Goal: Task Accomplishment & Management: Manage account settings

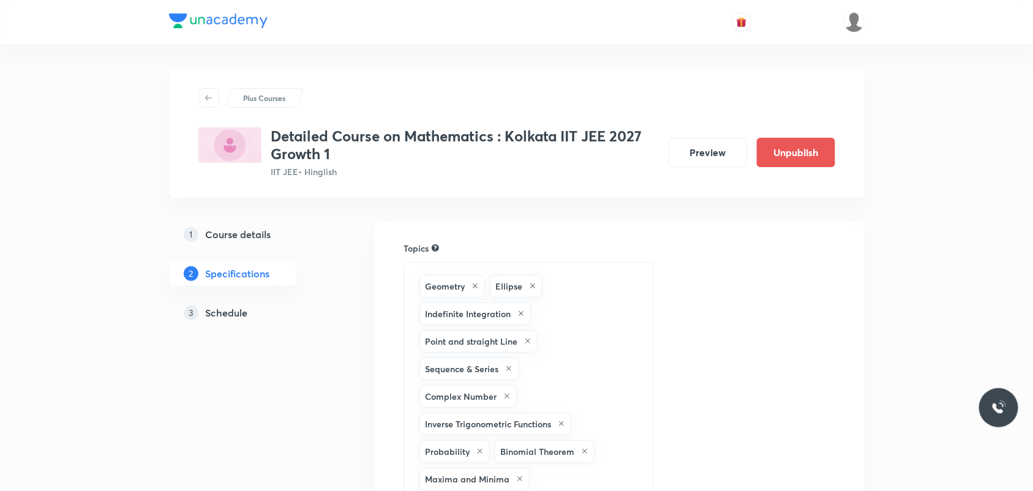
click at [242, 316] on h5 "Schedule" at bounding box center [227, 312] width 42 height 15
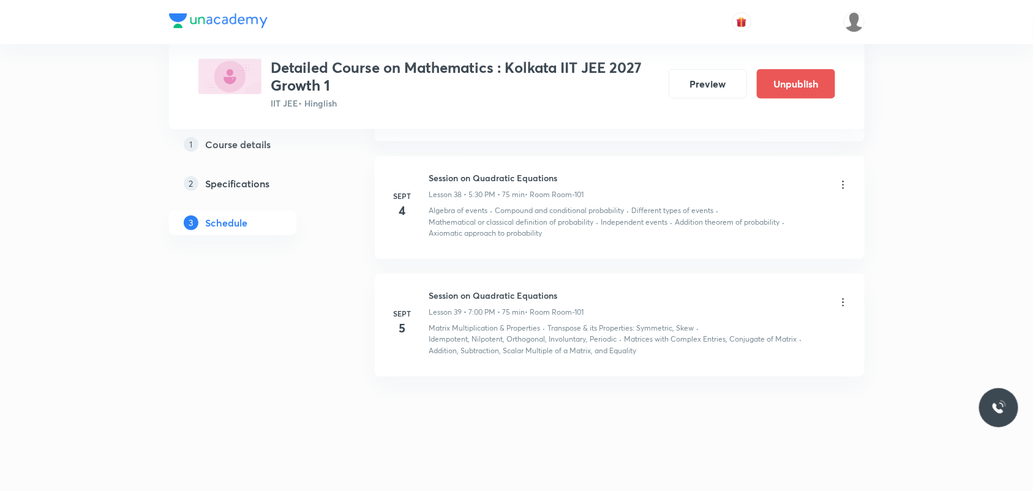
scroll to position [4440, 0]
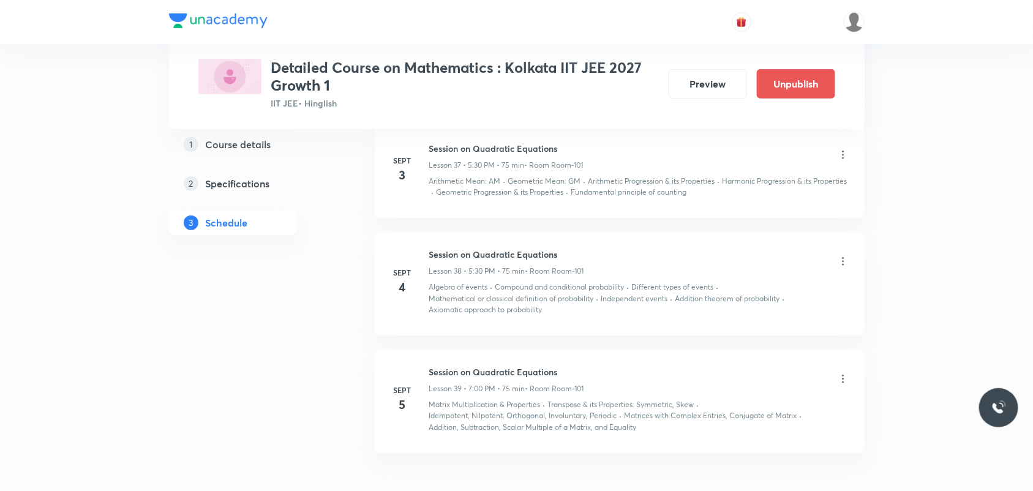
click at [842, 260] on icon at bounding box center [843, 261] width 12 height 12
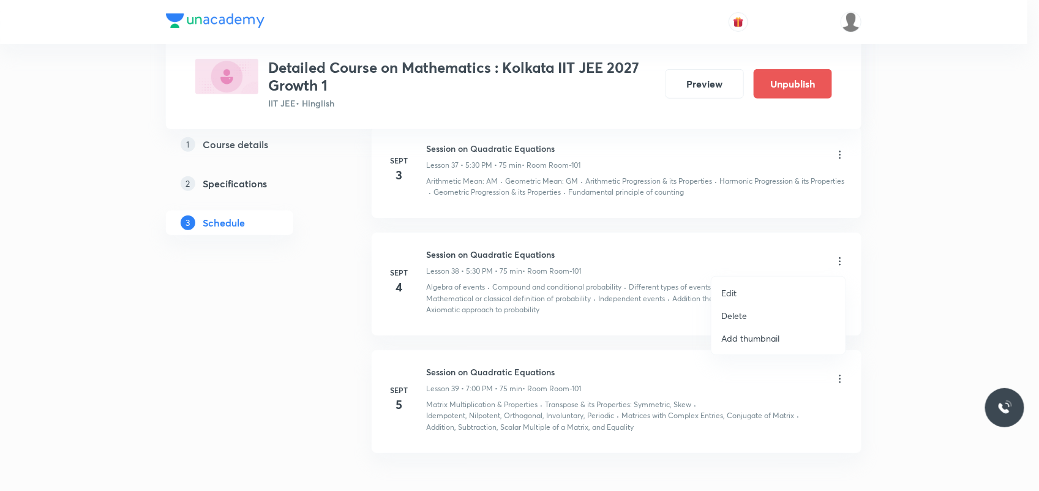
click at [747, 295] on li "Edit" at bounding box center [778, 293] width 134 height 23
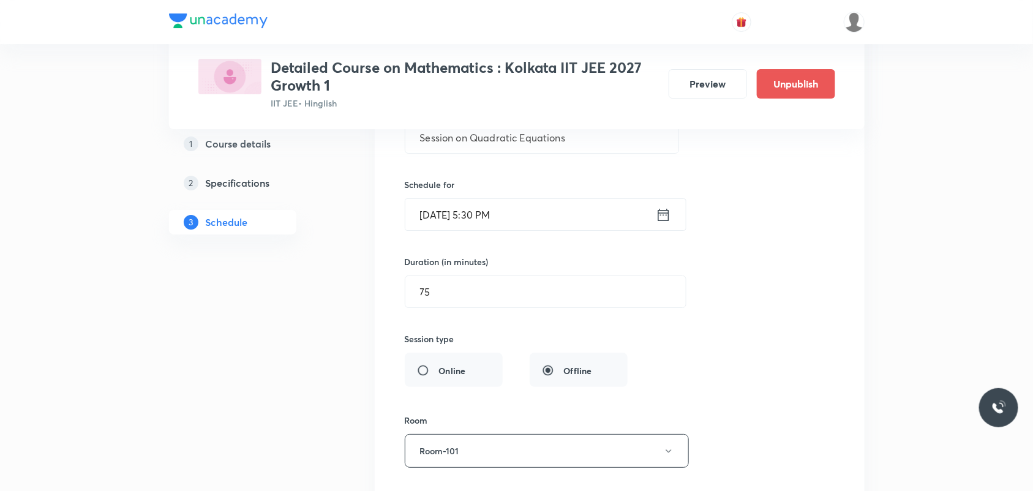
scroll to position [4058, 0]
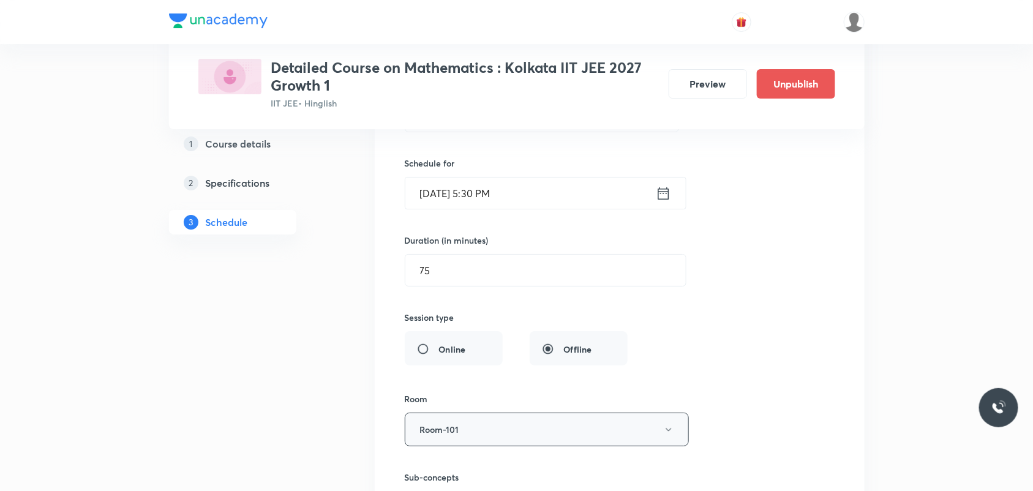
click at [574, 432] on button "Room-101" at bounding box center [547, 430] width 284 height 34
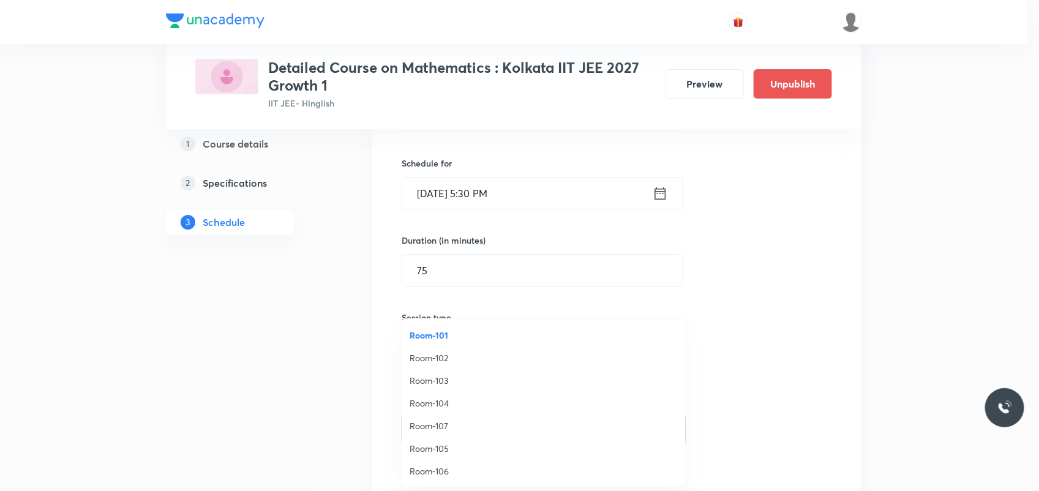
click at [462, 444] on span "Room-105" at bounding box center [544, 448] width 268 height 13
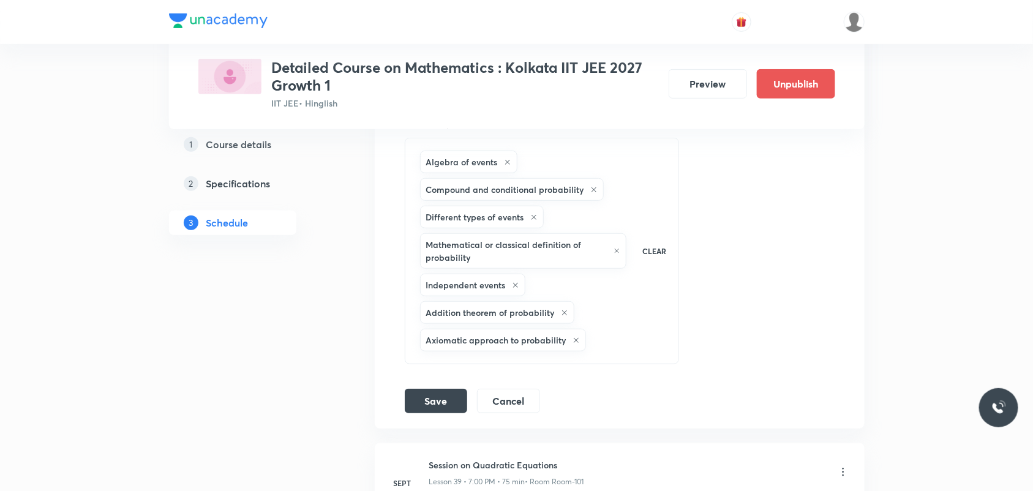
scroll to position [4517, 0]
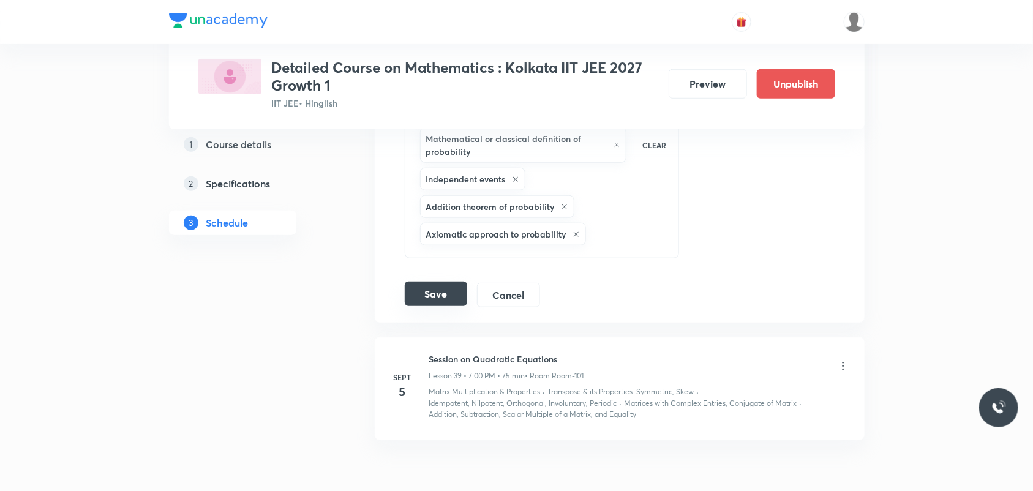
click at [432, 300] on button "Save" at bounding box center [436, 294] width 62 height 24
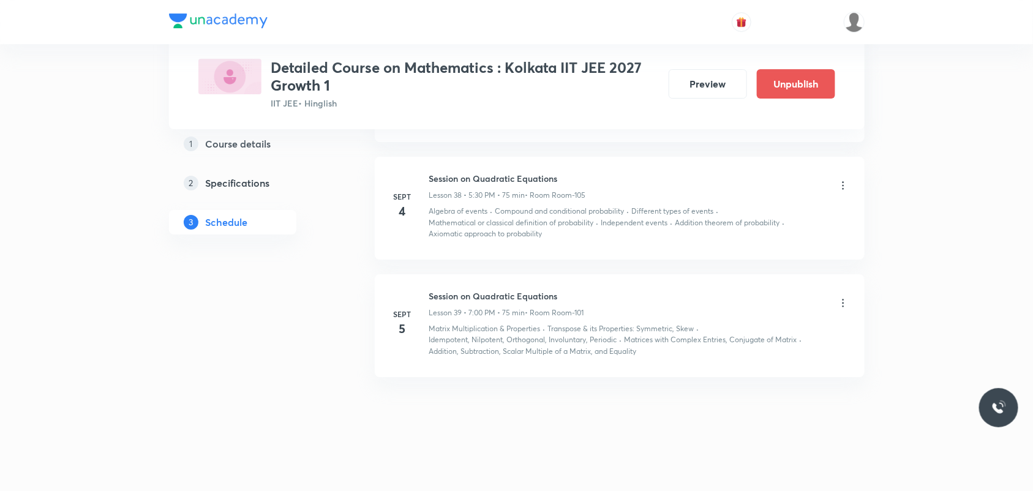
scroll to position [3877, 0]
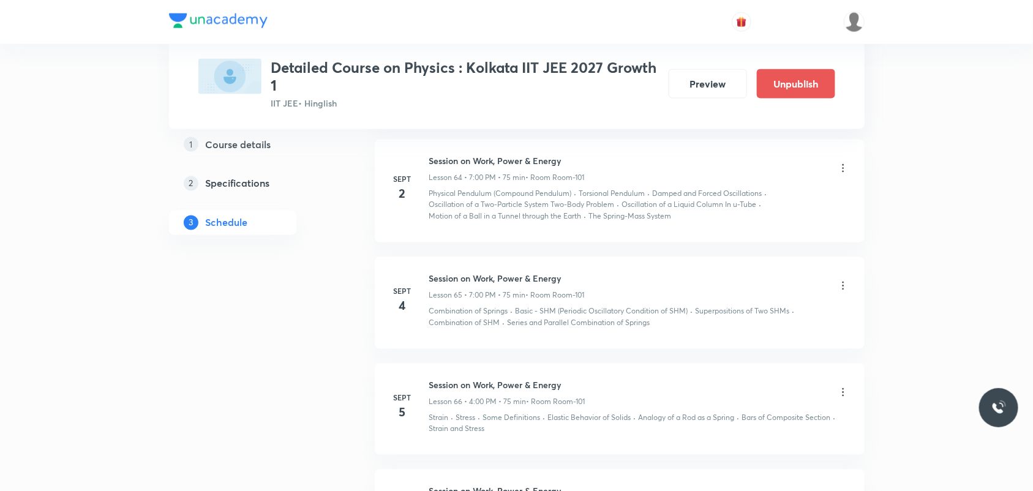
scroll to position [7058, 0]
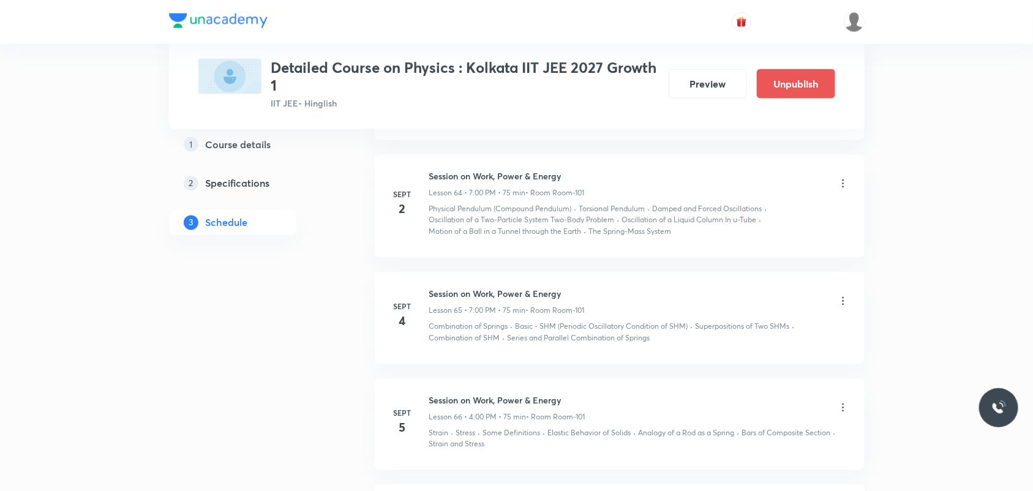
click at [843, 306] on icon at bounding box center [843, 301] width 12 height 12
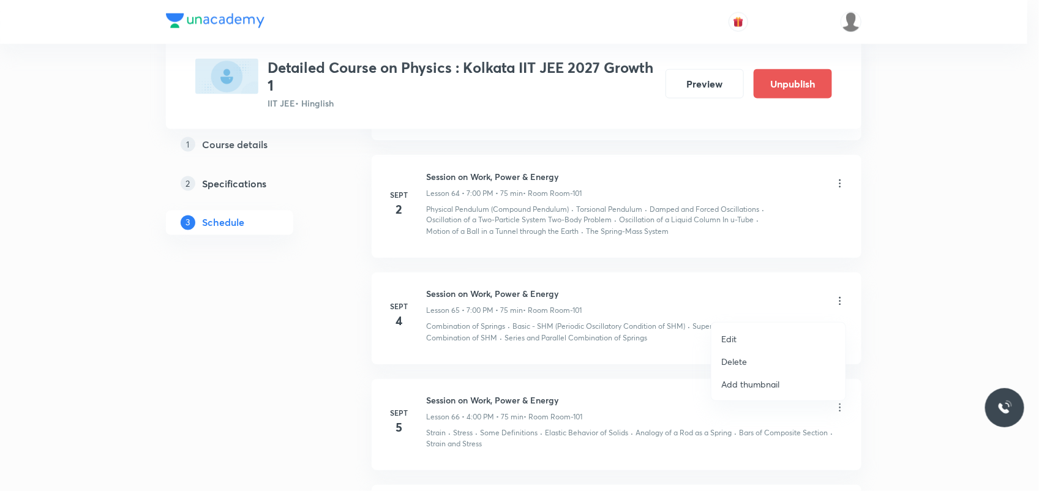
click at [773, 339] on li "Edit" at bounding box center [778, 339] width 134 height 23
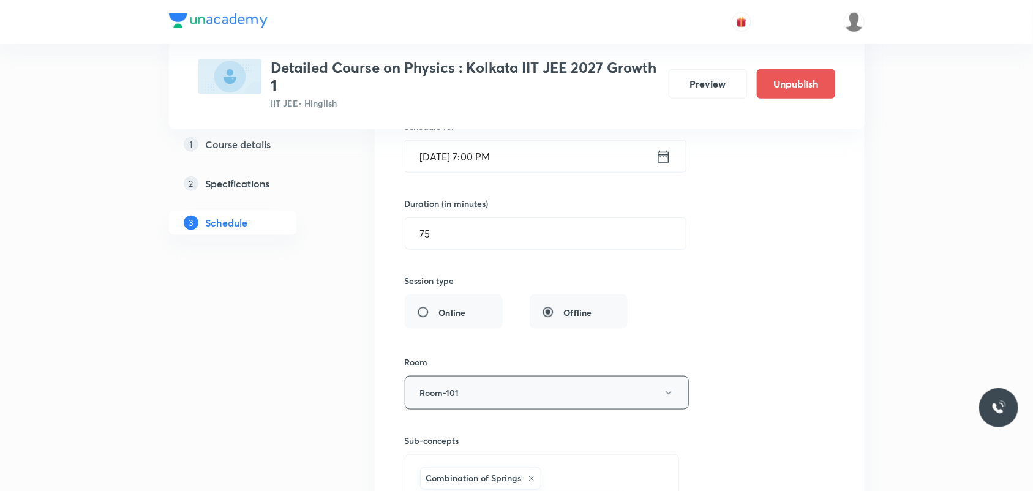
scroll to position [6829, 0]
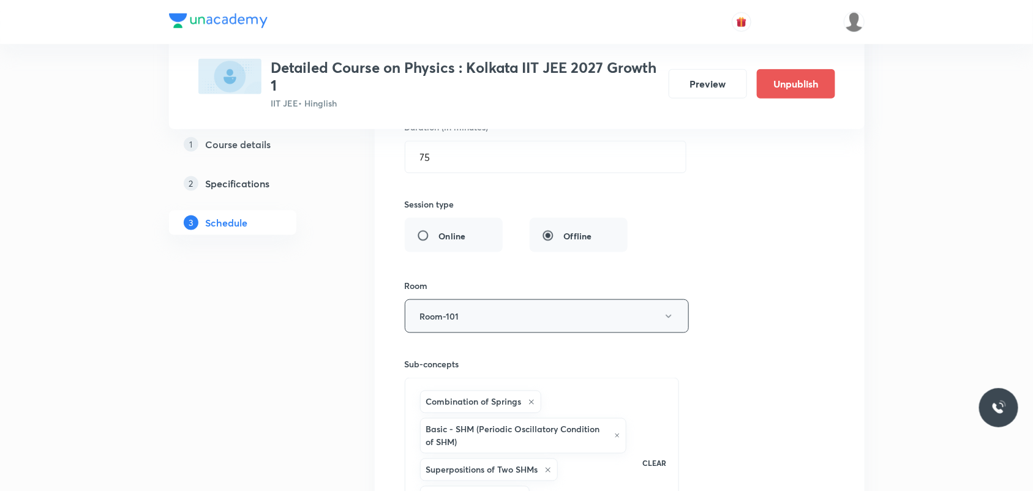
click at [616, 323] on button "Room-101" at bounding box center [547, 316] width 284 height 34
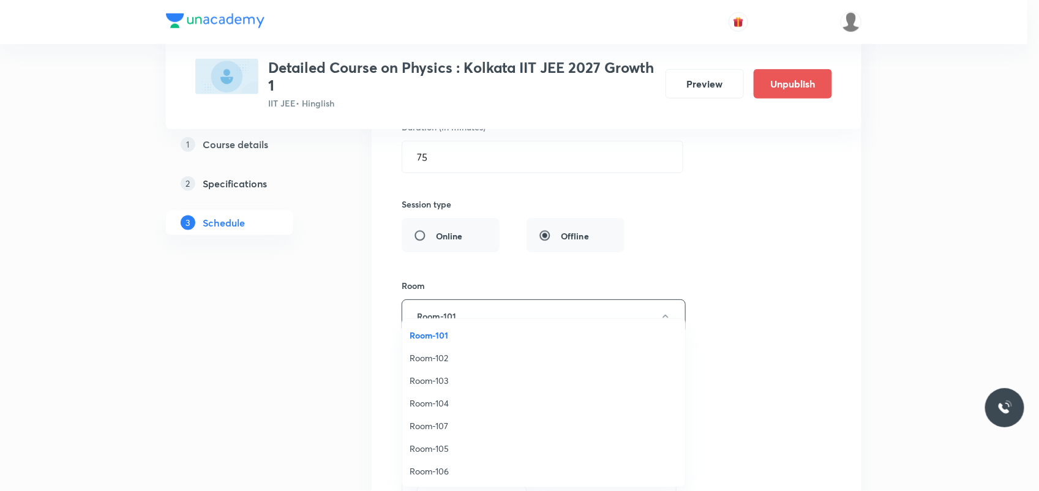
click at [463, 448] on span "Room-105" at bounding box center [544, 448] width 268 height 13
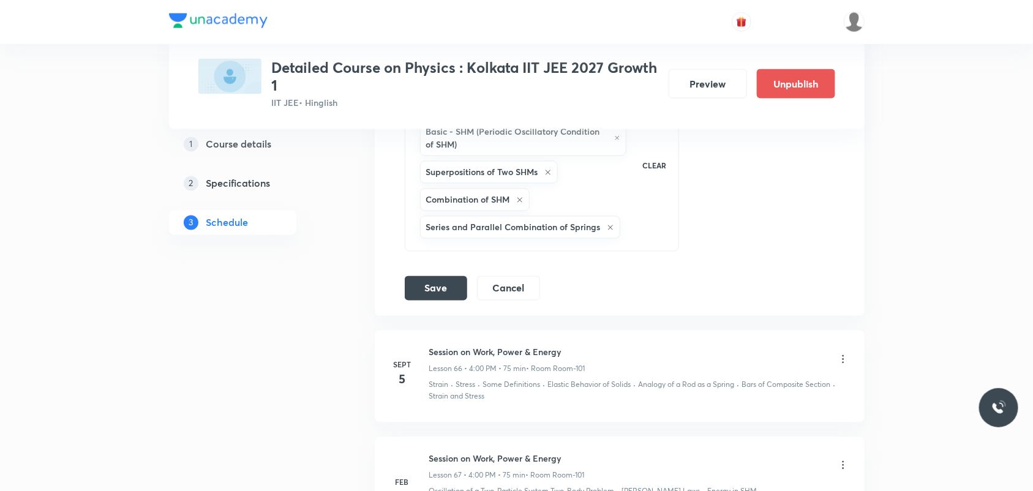
scroll to position [7135, 0]
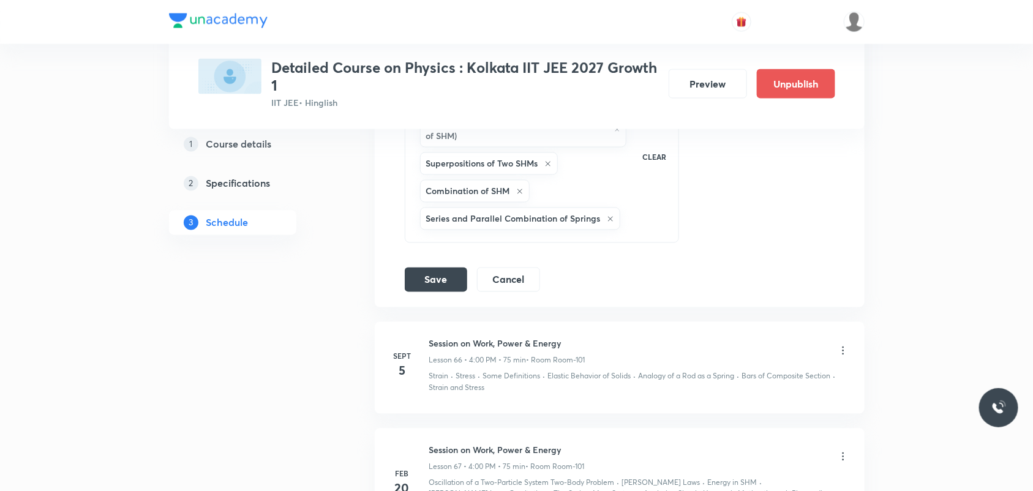
click at [451, 292] on button "Save" at bounding box center [436, 280] width 62 height 24
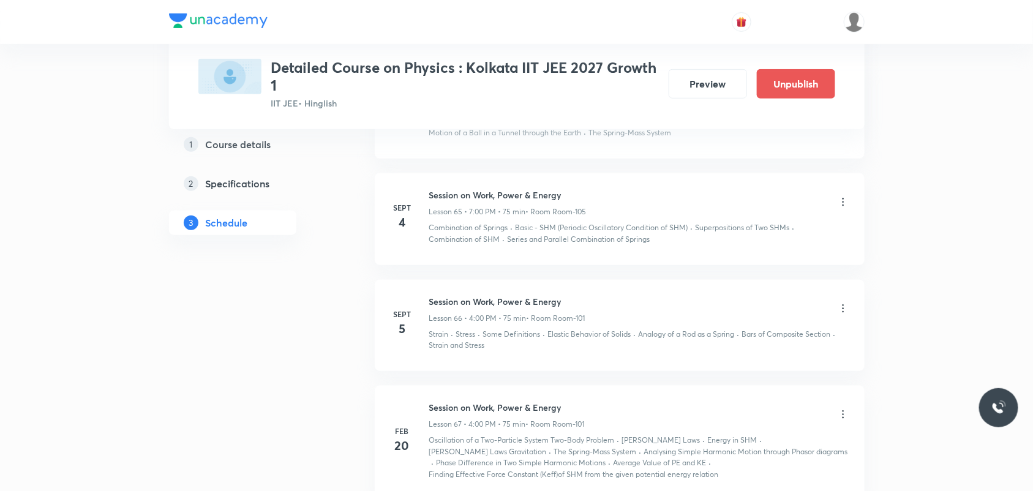
scroll to position [6571, 0]
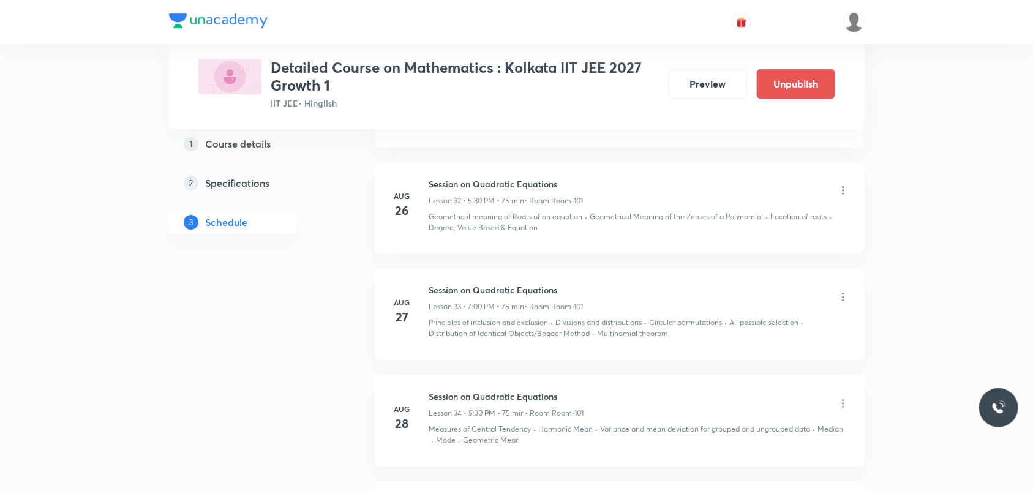
scroll to position [4517, 0]
